Goal: Transaction & Acquisition: Purchase product/service

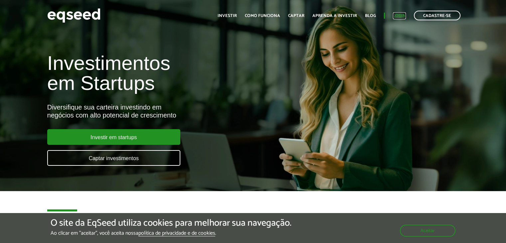
click at [404, 14] on link "Login" at bounding box center [399, 16] width 13 height 4
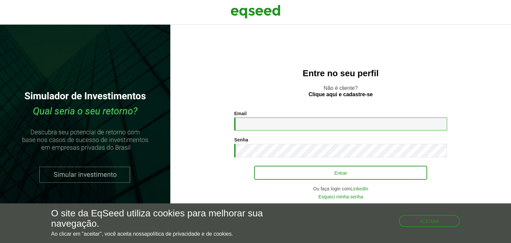
type input "**********"
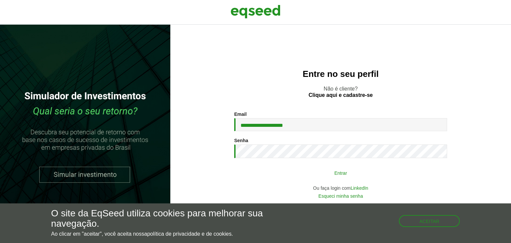
click at [350, 170] on button "Entrar" at bounding box center [340, 172] width 173 height 13
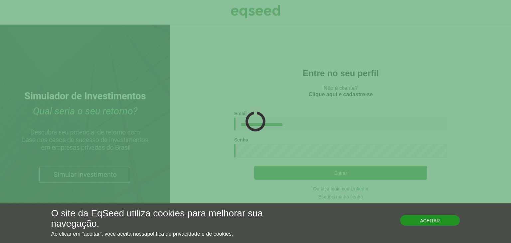
click at [425, 222] on button "Aceitar" at bounding box center [430, 220] width 60 height 11
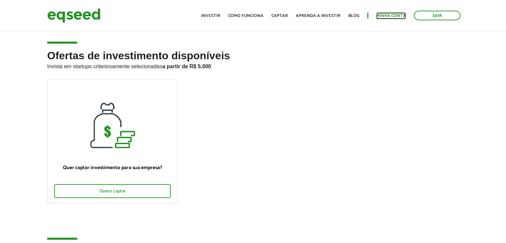
click at [394, 16] on link "Minha conta" at bounding box center [391, 16] width 30 height 4
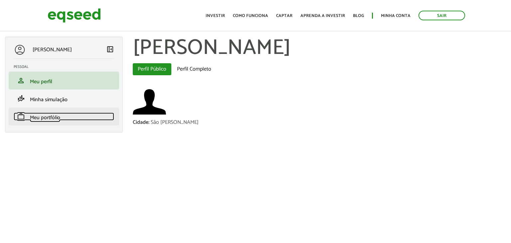
click at [53, 115] on span "Meu portfólio" at bounding box center [45, 117] width 30 height 9
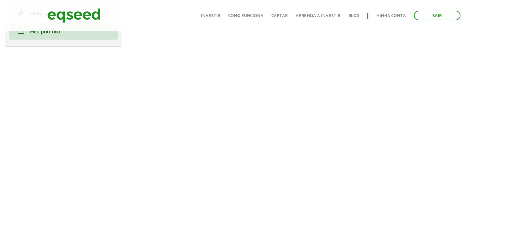
scroll to position [85, 0]
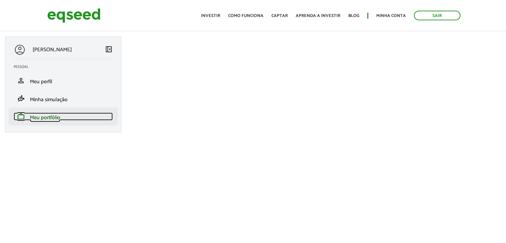
click at [51, 118] on span "Meu portfólio" at bounding box center [45, 117] width 30 height 9
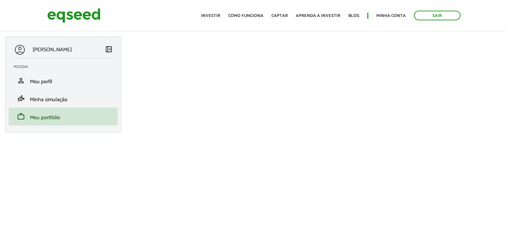
scroll to position [100, 0]
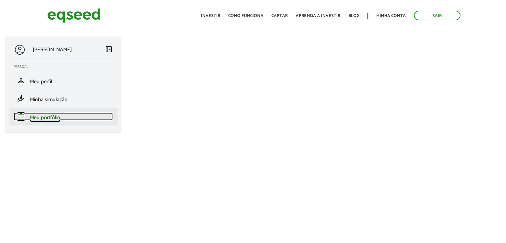
click at [47, 115] on span "Meu portfólio" at bounding box center [45, 117] width 30 height 9
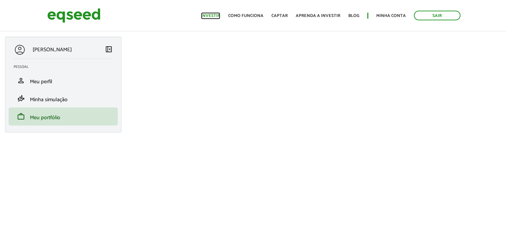
click at [214, 18] on link "Investir" at bounding box center [210, 16] width 19 height 4
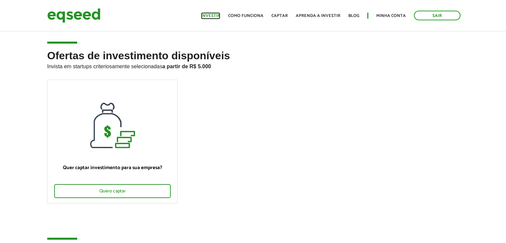
click at [216, 17] on link "Investir" at bounding box center [210, 16] width 19 height 4
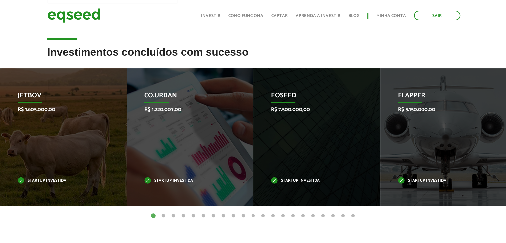
scroll to position [266, 0]
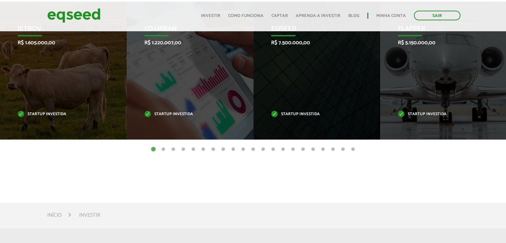
click at [174, 149] on button "3" at bounding box center [173, 149] width 7 height 7
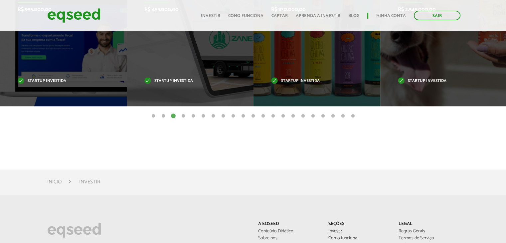
scroll to position [200, 0]
